Goal: Task Accomplishment & Management: Use online tool/utility

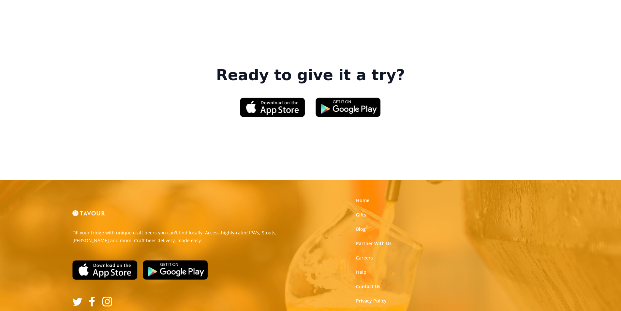
scroll to position [987, 0]
click at [371, 254] on strong "Careers" at bounding box center [364, 257] width 17 height 6
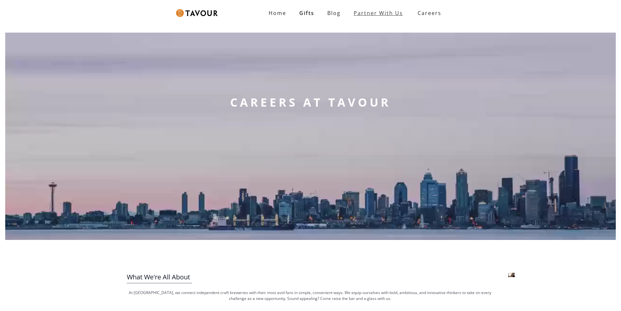
click at [397, 10] on link "partner with us" at bounding box center [378, 13] width 62 height 13
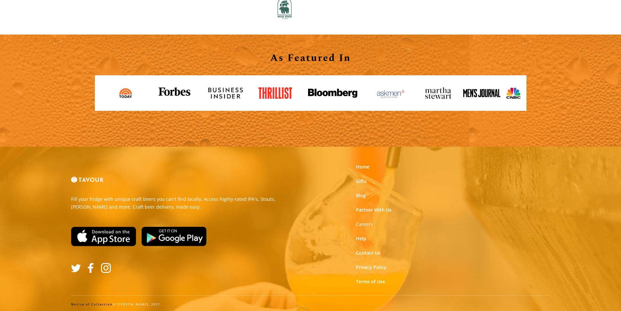
scroll to position [720, 0]
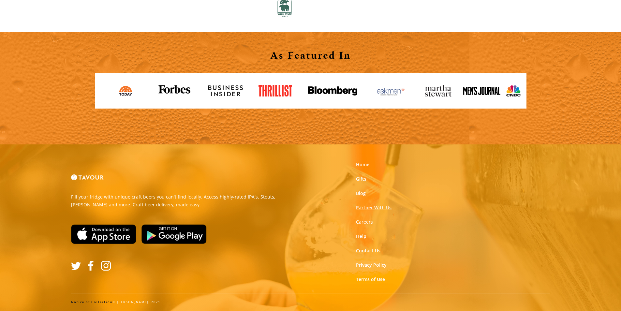
click at [371, 209] on link "Partner With Us" at bounding box center [374, 207] width 36 height 7
